Goal: Task Accomplishment & Management: Manage account settings

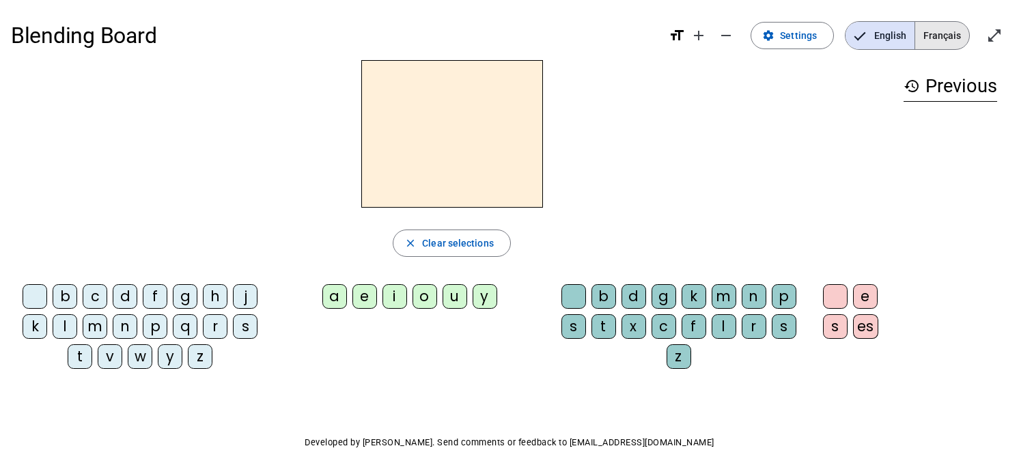
click at [949, 42] on span "Français" at bounding box center [942, 35] width 54 height 27
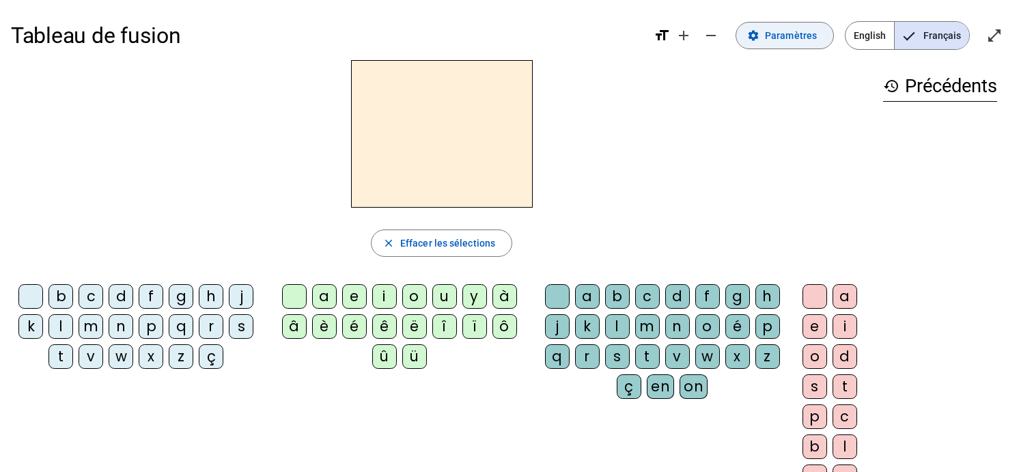
click at [792, 33] on span "Paramètres" at bounding box center [791, 35] width 52 height 16
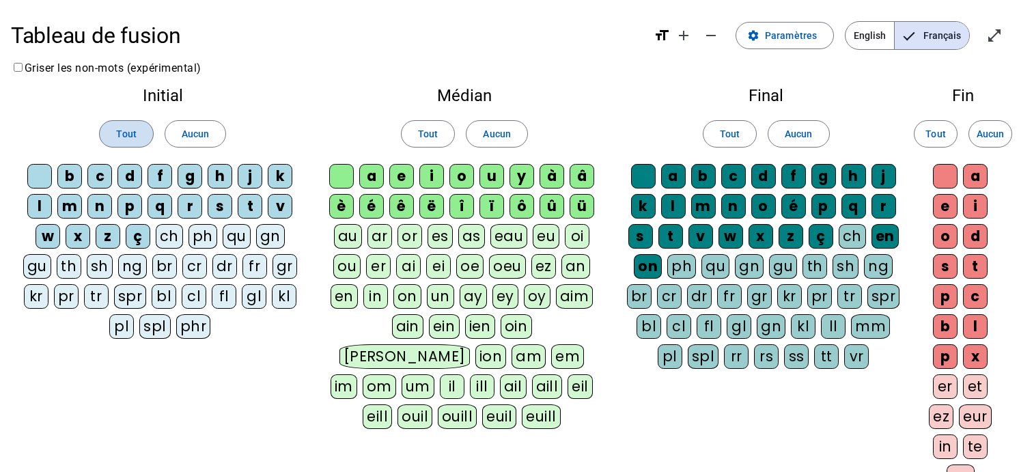
click at [126, 129] on span "Tout" at bounding box center [126, 134] width 20 height 16
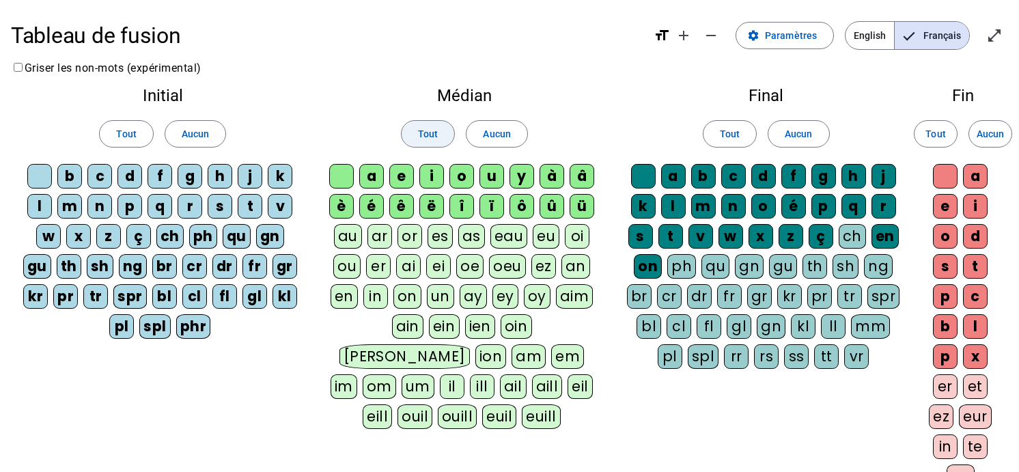
click at [427, 130] on span "Tout" at bounding box center [428, 134] width 20 height 16
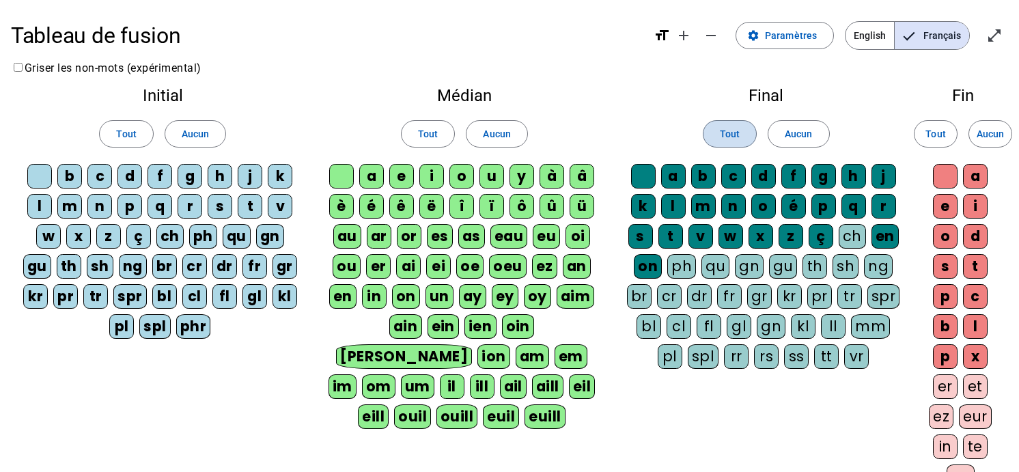
click at [732, 140] on span "Tout" at bounding box center [730, 134] width 20 height 16
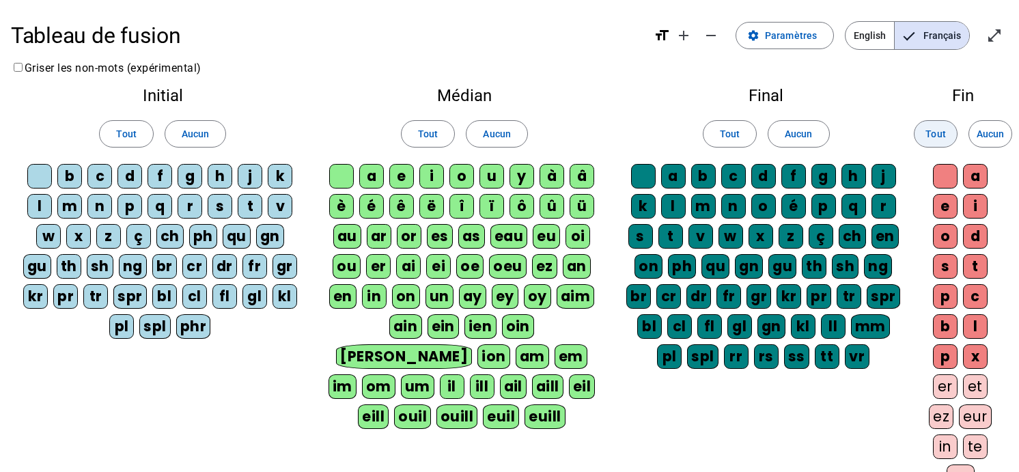
click at [943, 134] on span "Tout" at bounding box center [935, 134] width 20 height 16
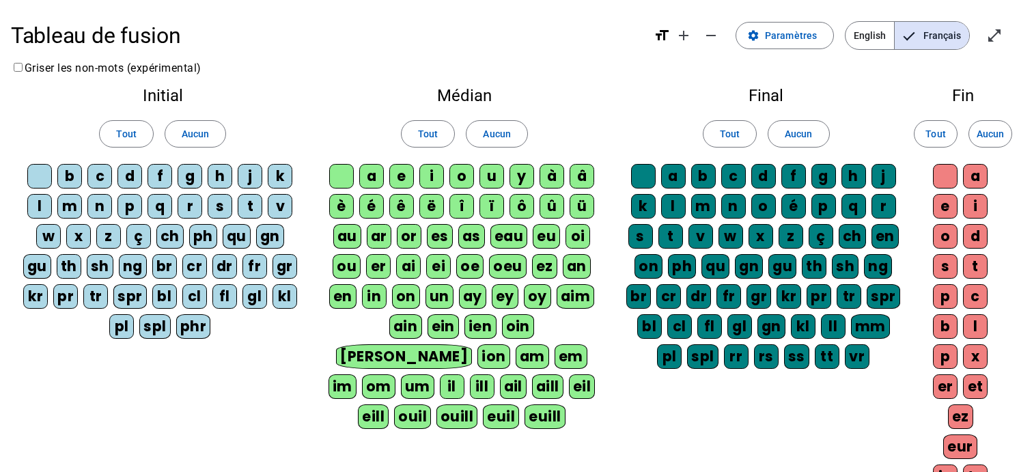
click at [1018, 251] on div "Tableau de fusion format_size add remove settings Paramètres English Français o…" at bounding box center [509, 383] width 1019 height 766
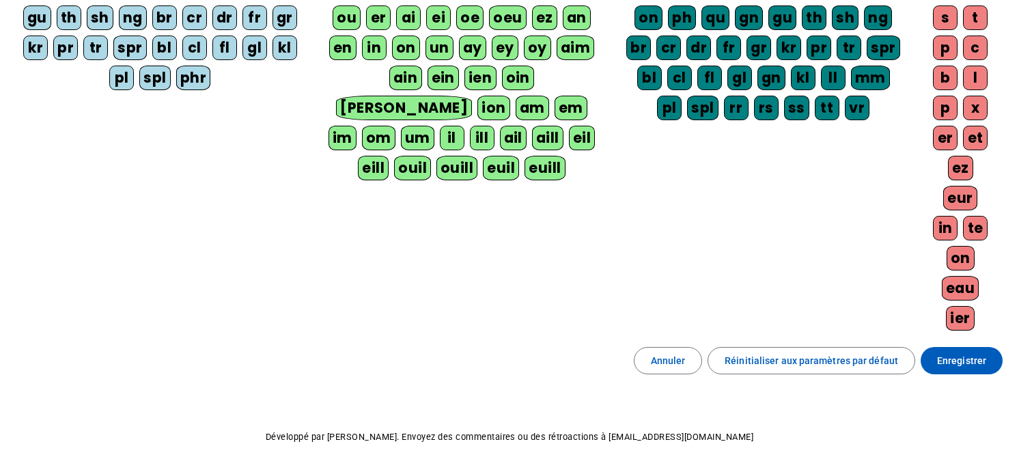
scroll to position [251, 0]
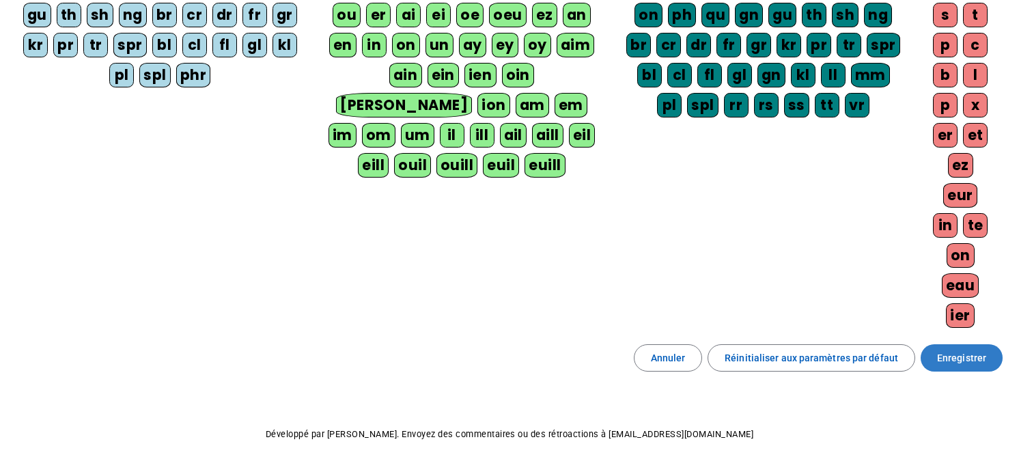
click at [962, 354] on span "Enregistrer" at bounding box center [961, 358] width 49 height 16
